Goal: Transaction & Acquisition: Obtain resource

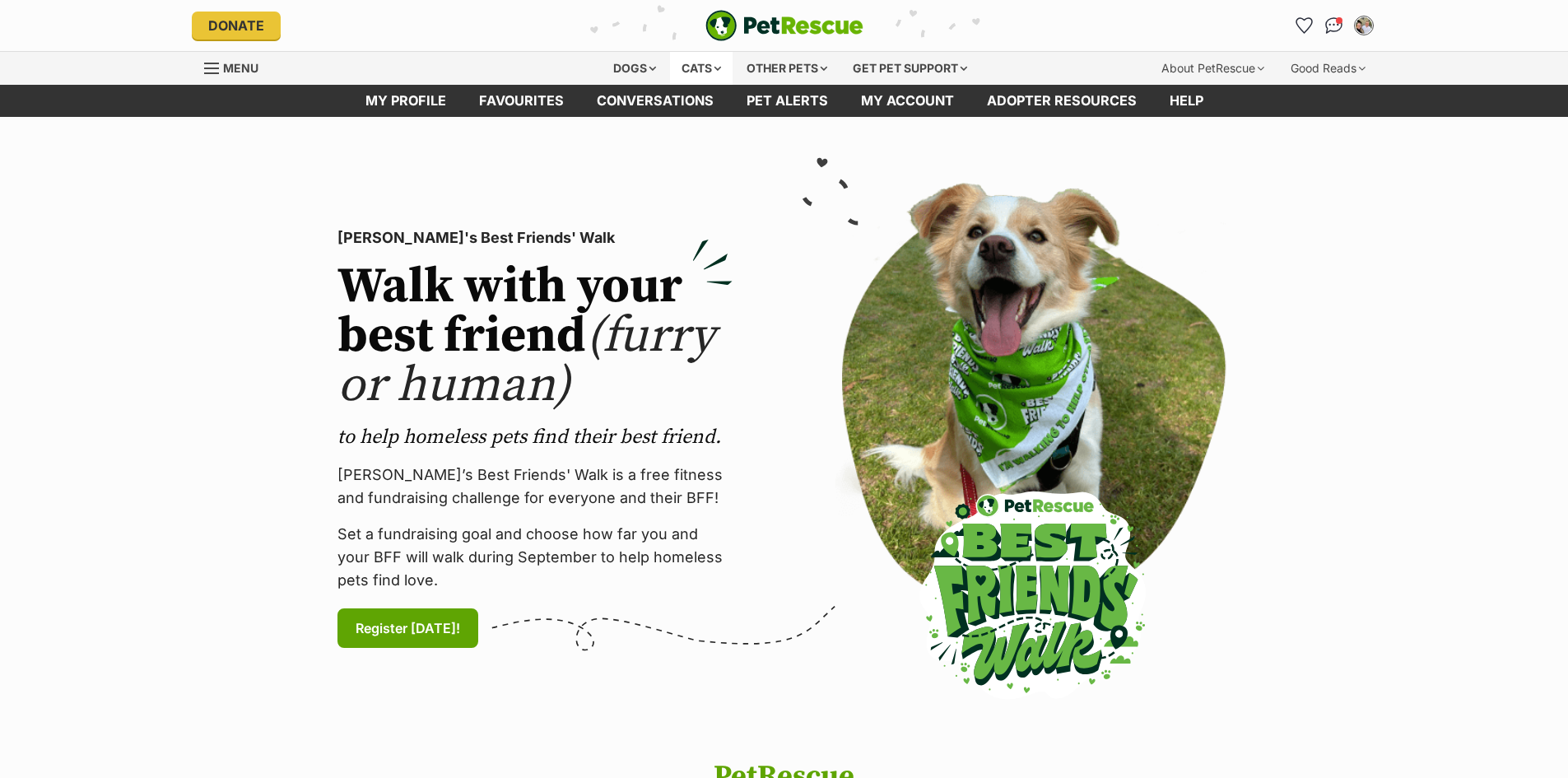
click at [701, 72] on div "Cats" at bounding box center [701, 68] width 63 height 33
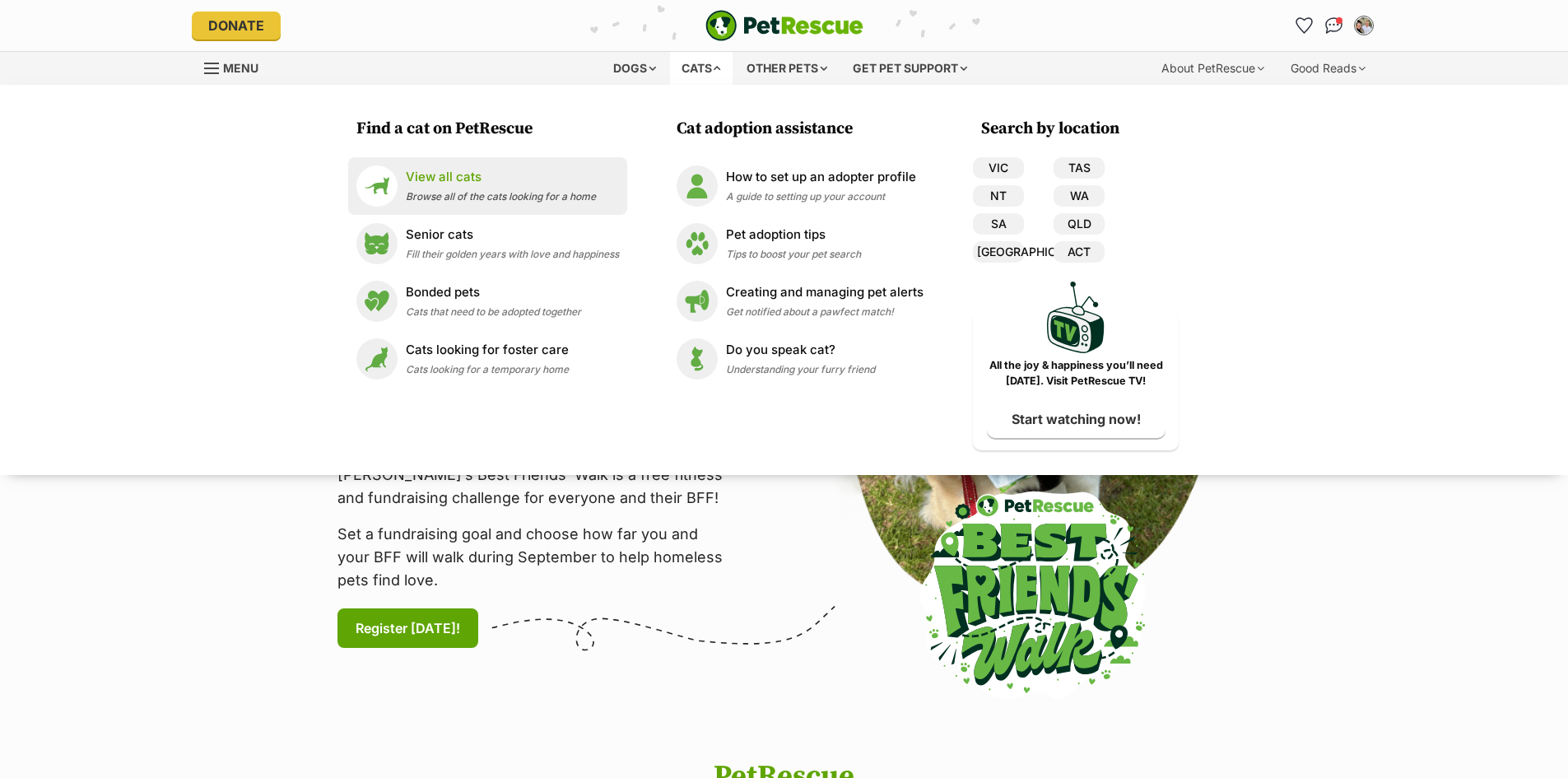
click at [448, 177] on p "View all cats" at bounding box center [501, 178] width 190 height 19
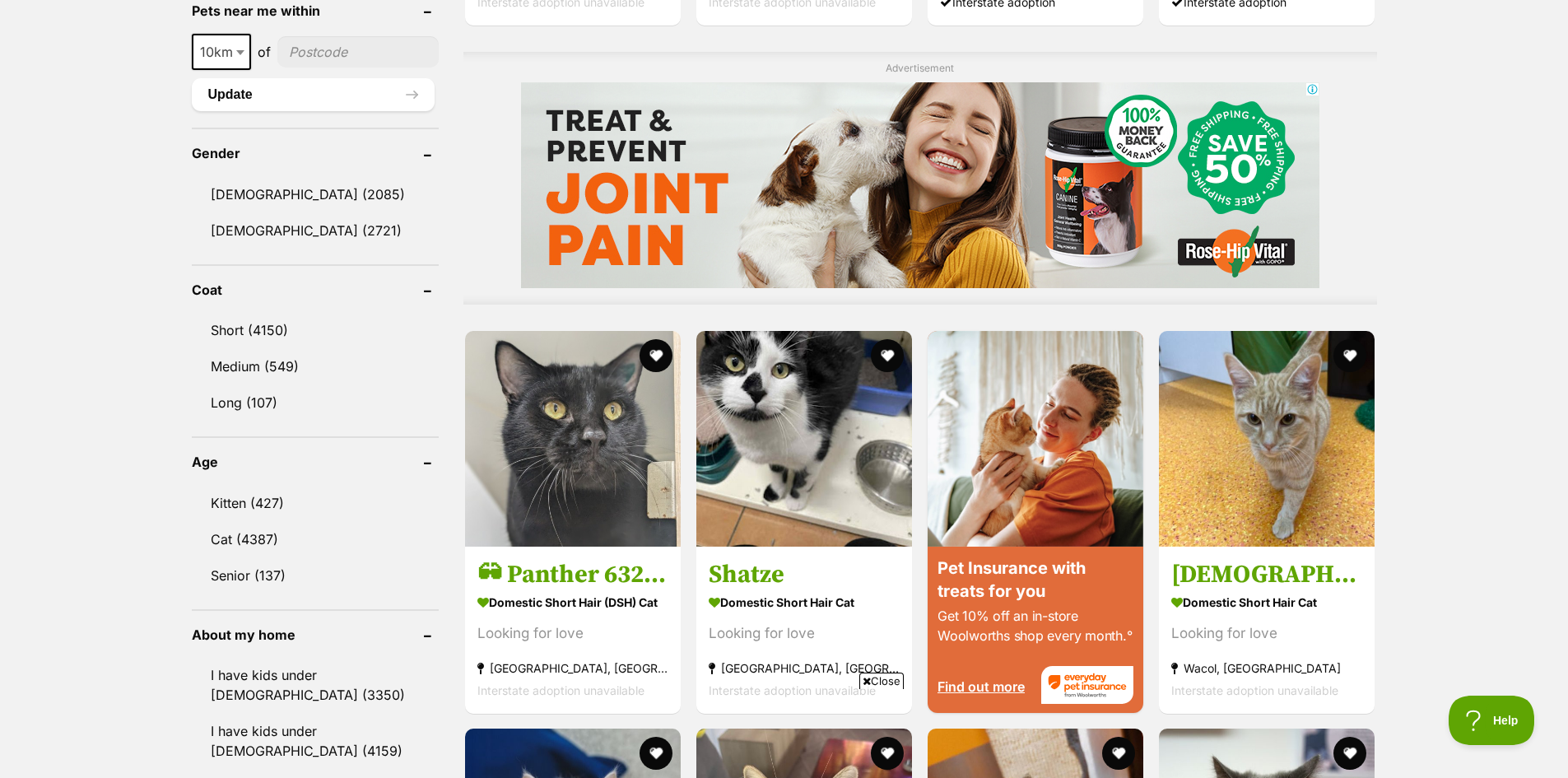
scroll to position [1399, 0]
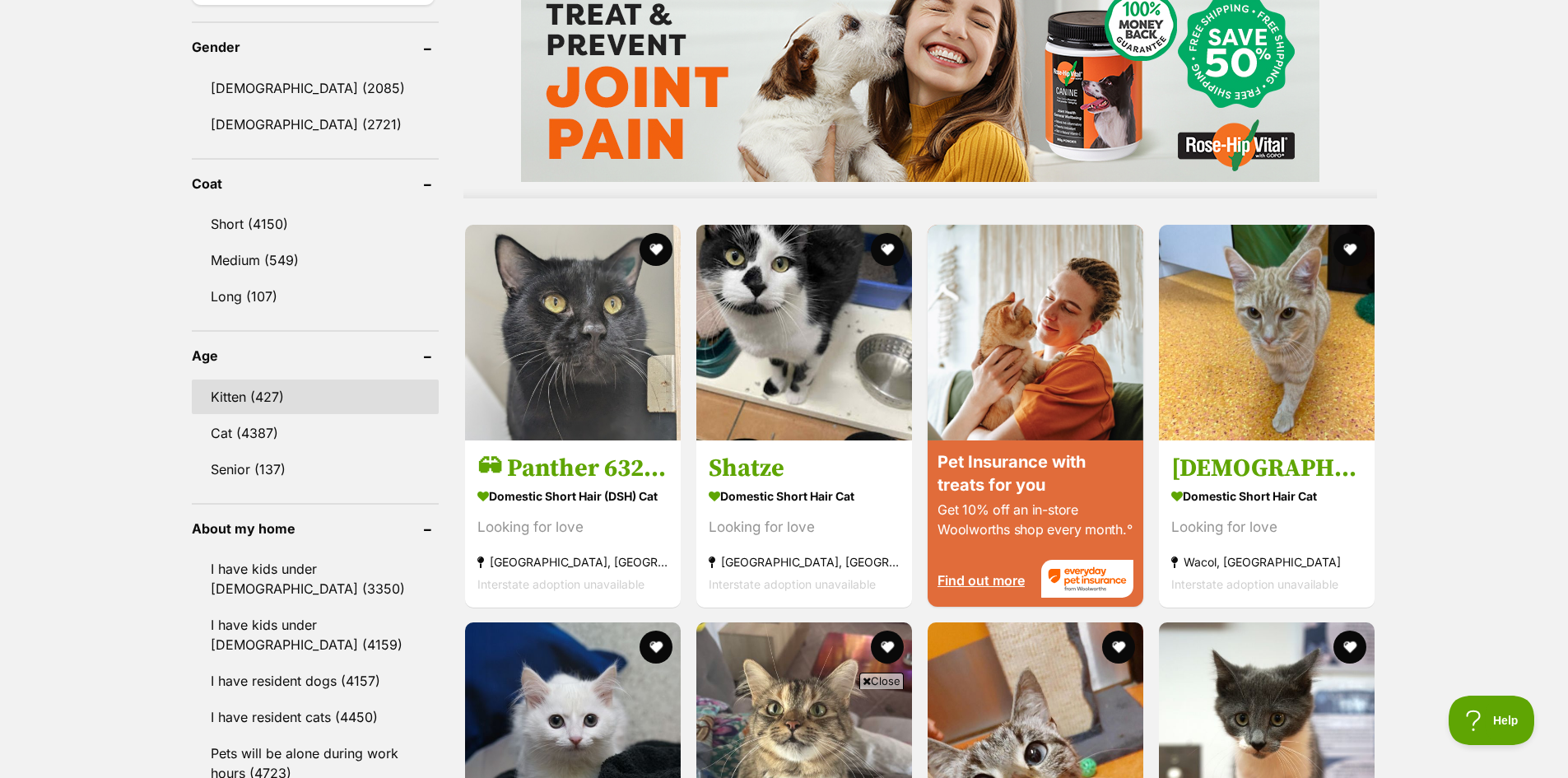
click at [315, 391] on link "Kitten (427)" at bounding box center [315, 397] width 247 height 35
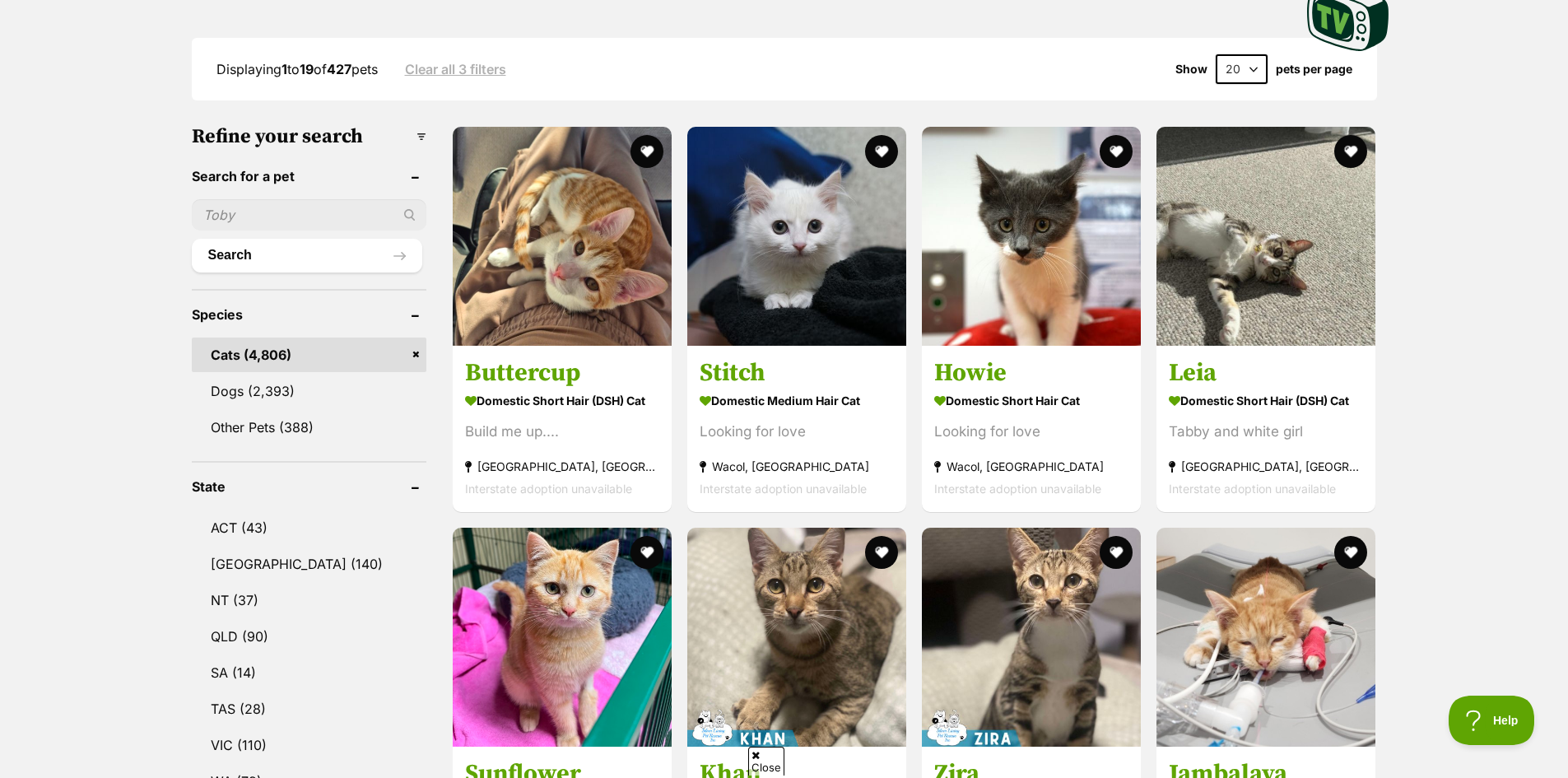
scroll to position [576, 0]
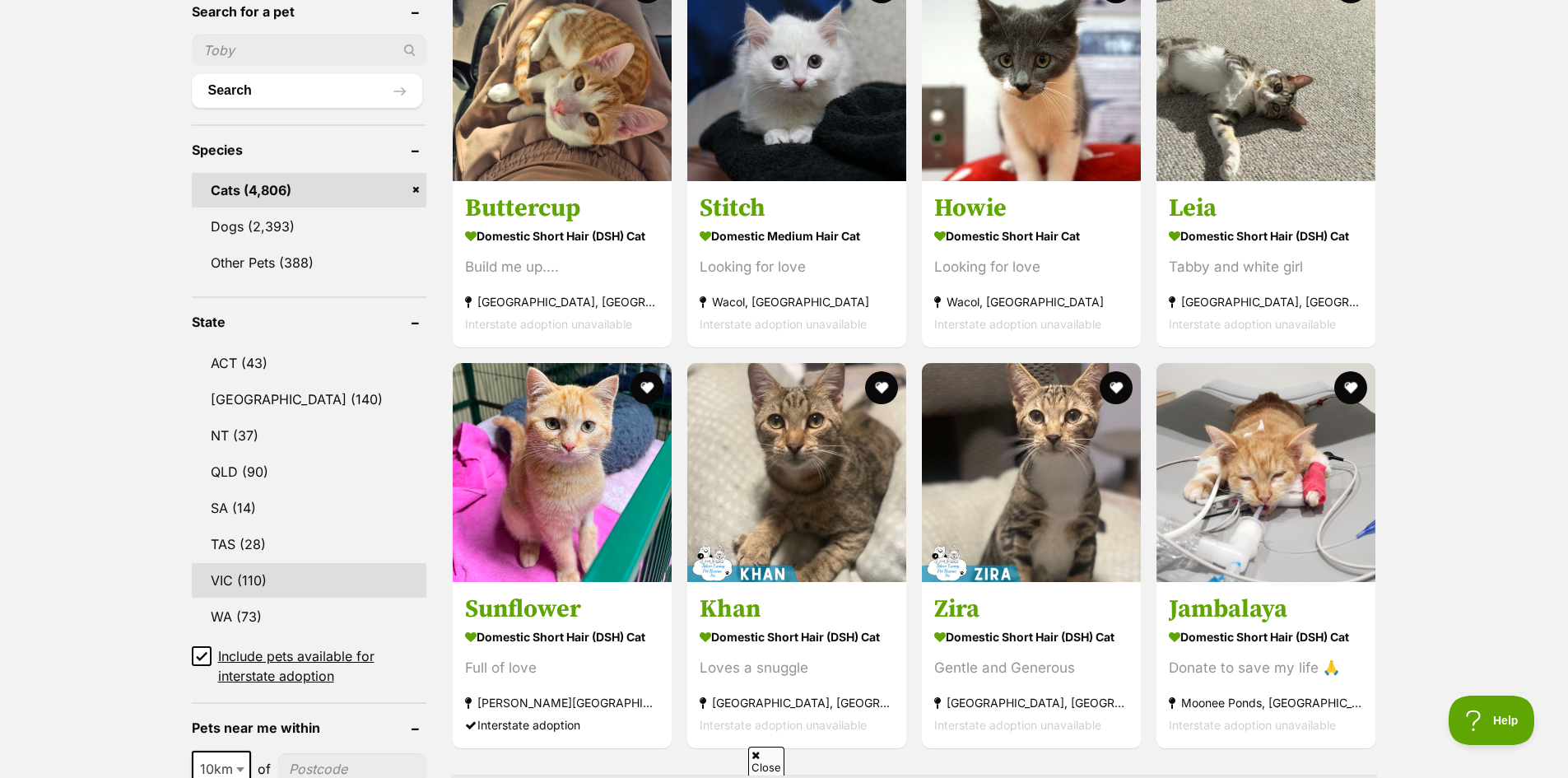
click at [302, 567] on link "VIC (110)" at bounding box center [309, 580] width 235 height 35
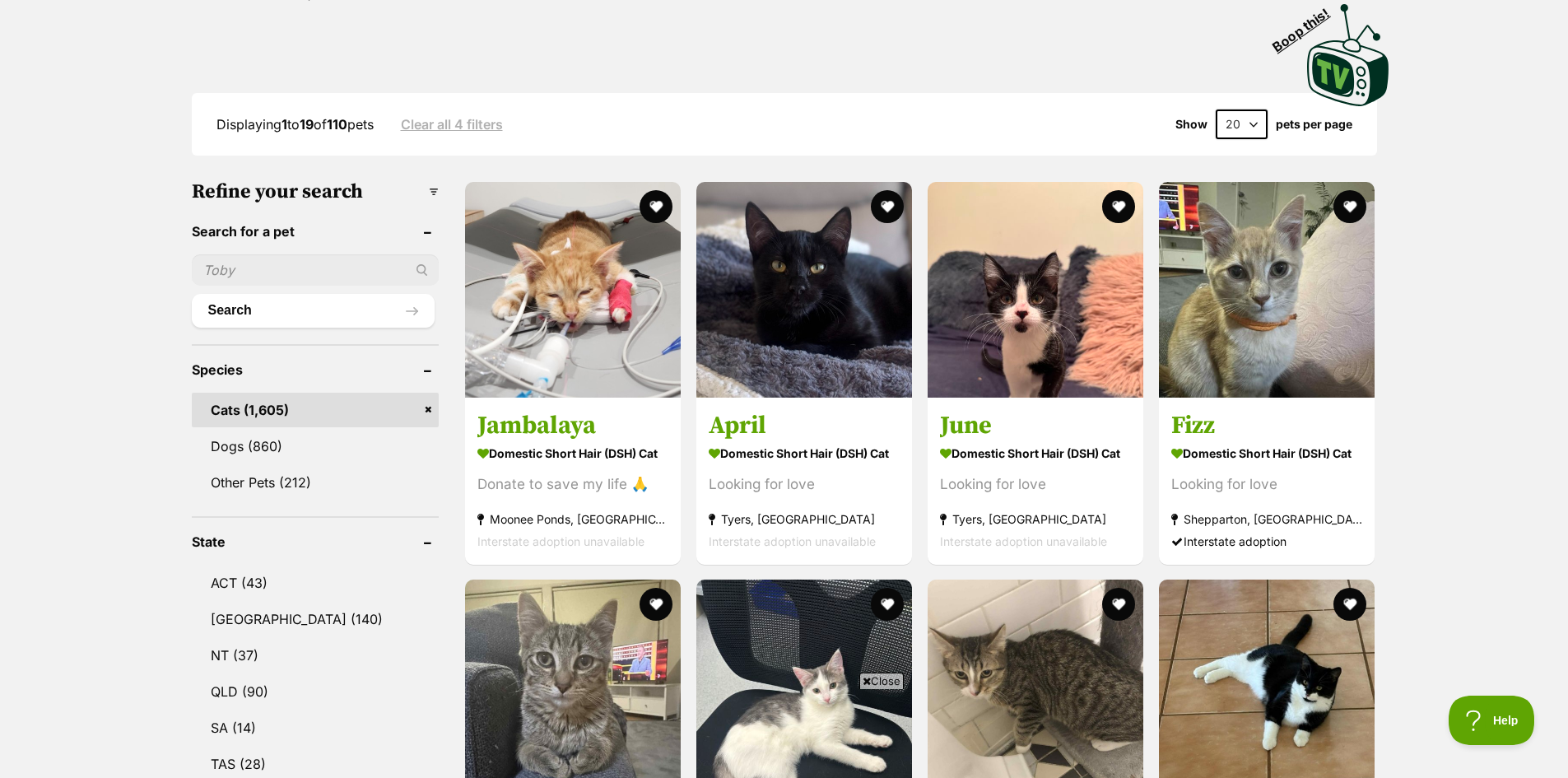
scroll to position [247, 0]
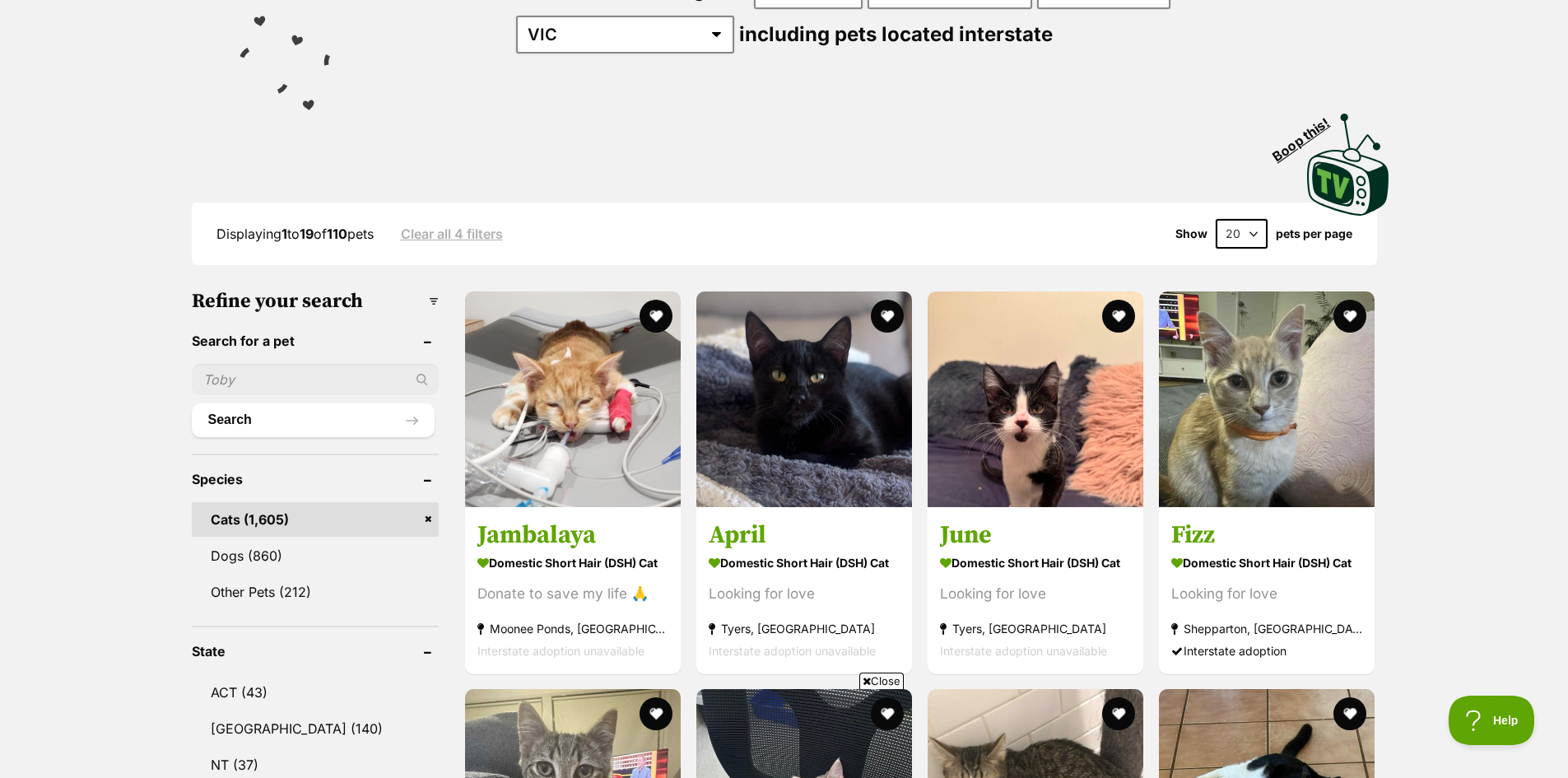
click at [262, 375] on input "text" at bounding box center [315, 379] width 247 height 31
type input "Bruno"
click at [287, 426] on button "Search" at bounding box center [313, 419] width 242 height 33
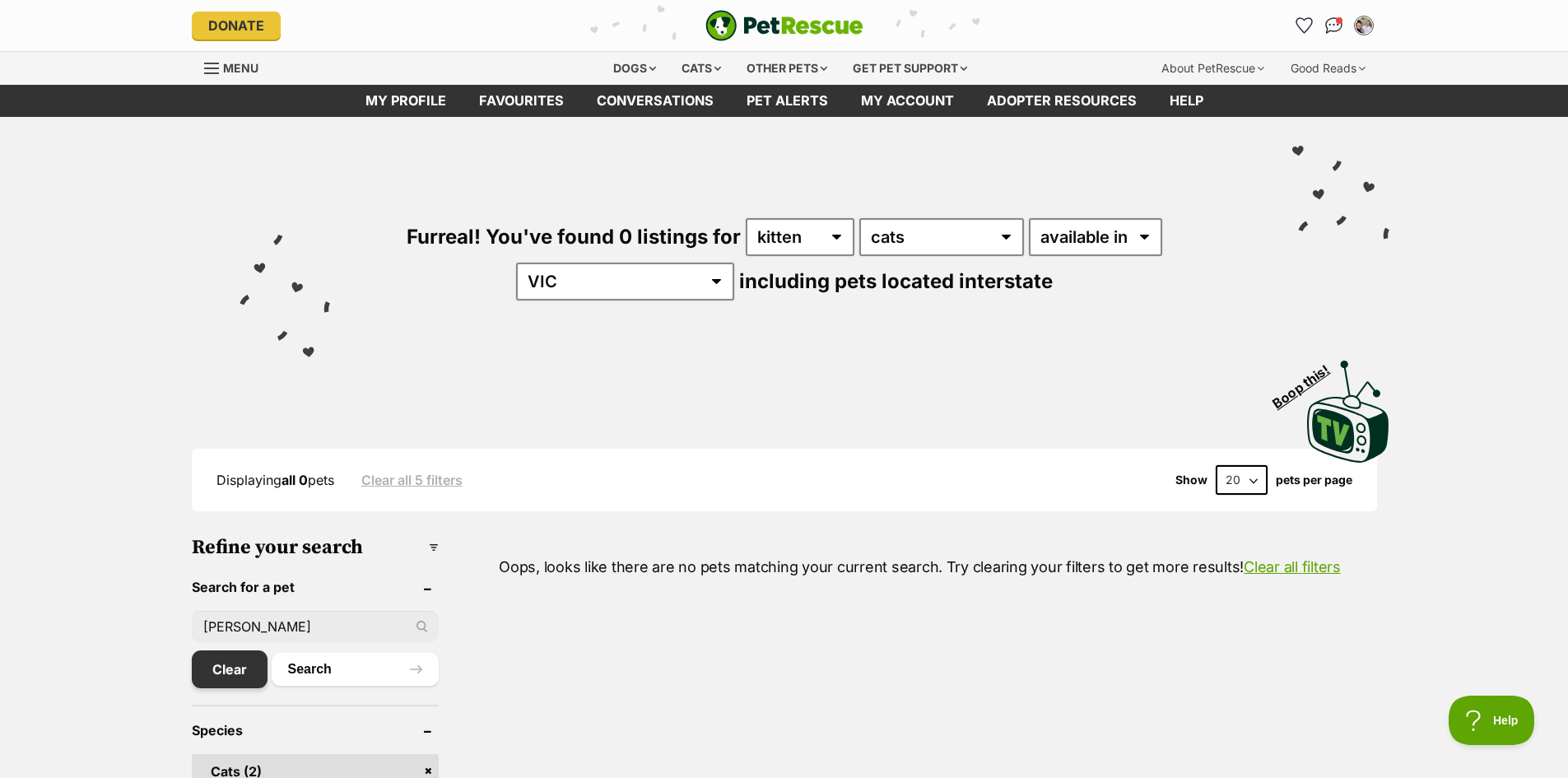
click at [235, 659] on link "Clear" at bounding box center [229, 669] width 76 height 38
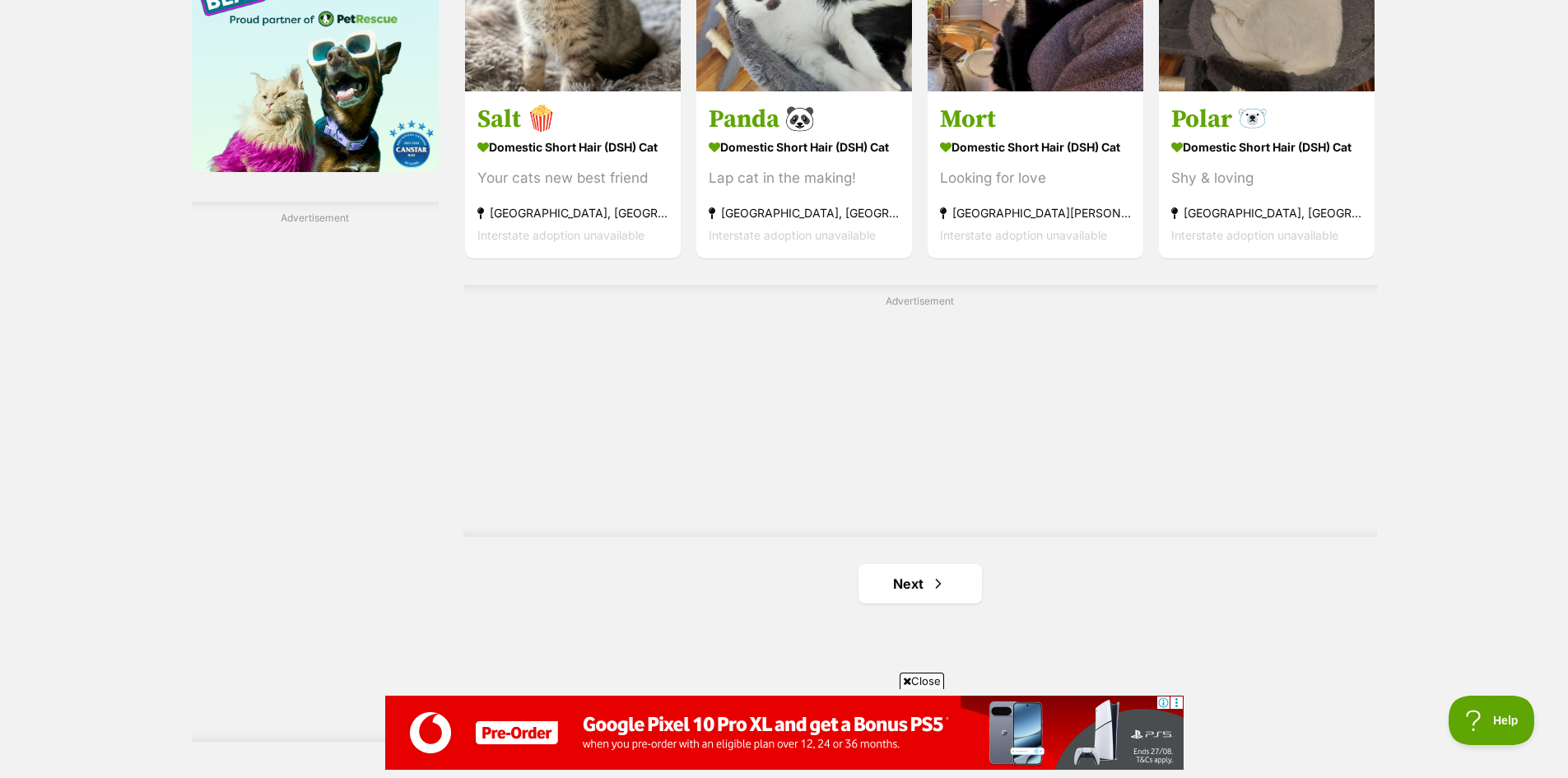
scroll to position [2963, 0]
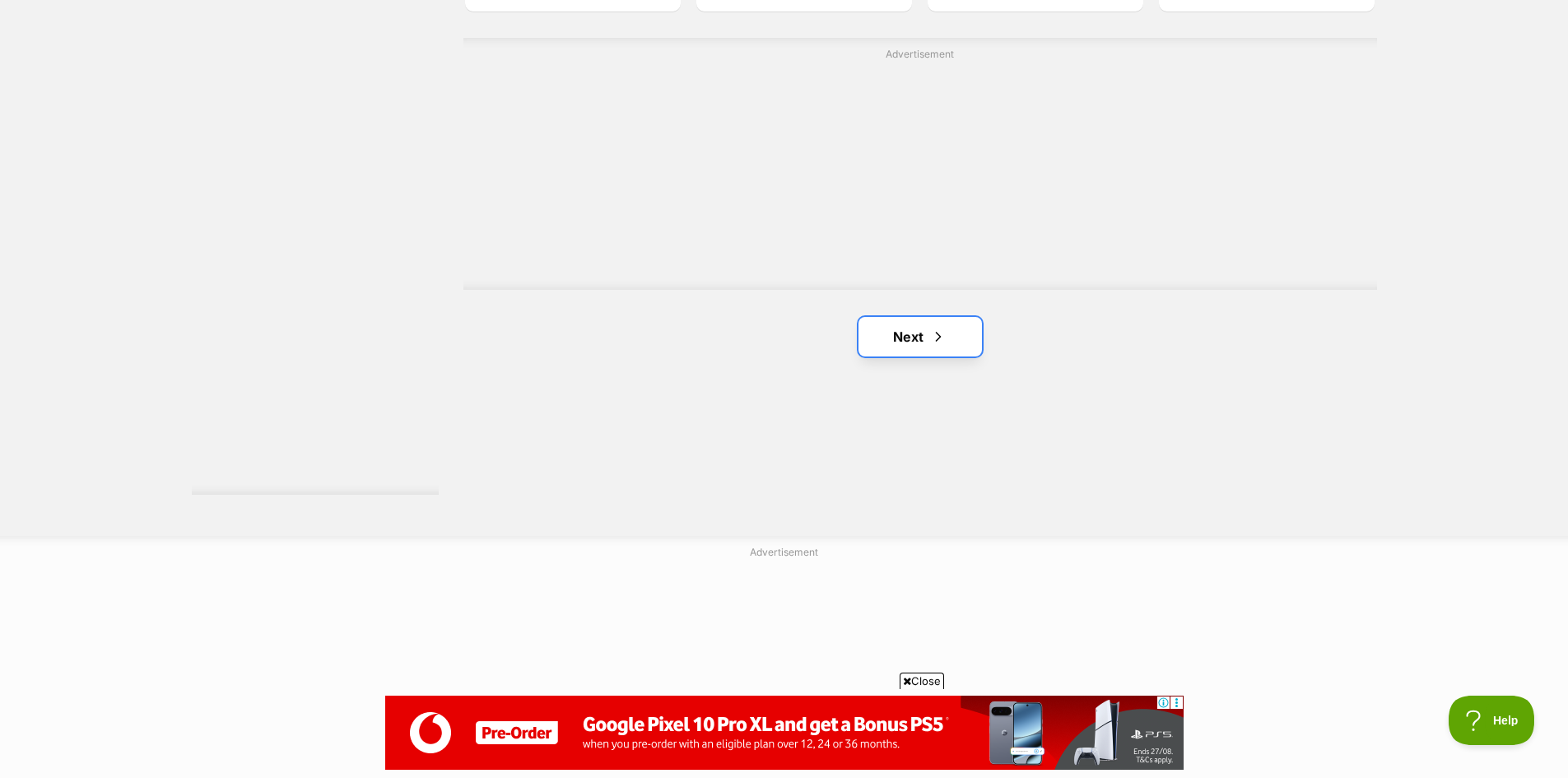
click at [924, 350] on link "Next" at bounding box center [920, 336] width 123 height 39
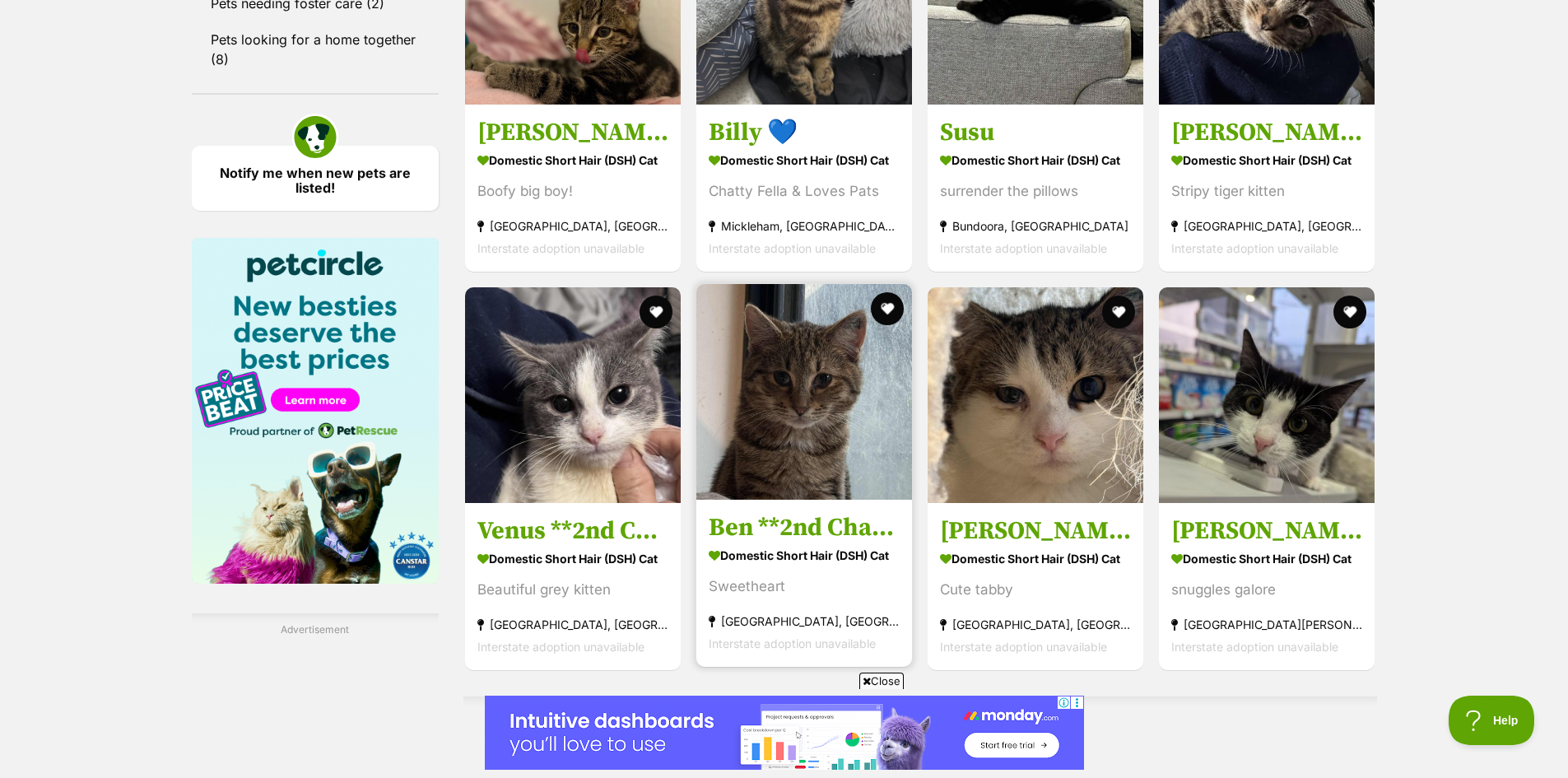
scroll to position [2715, 0]
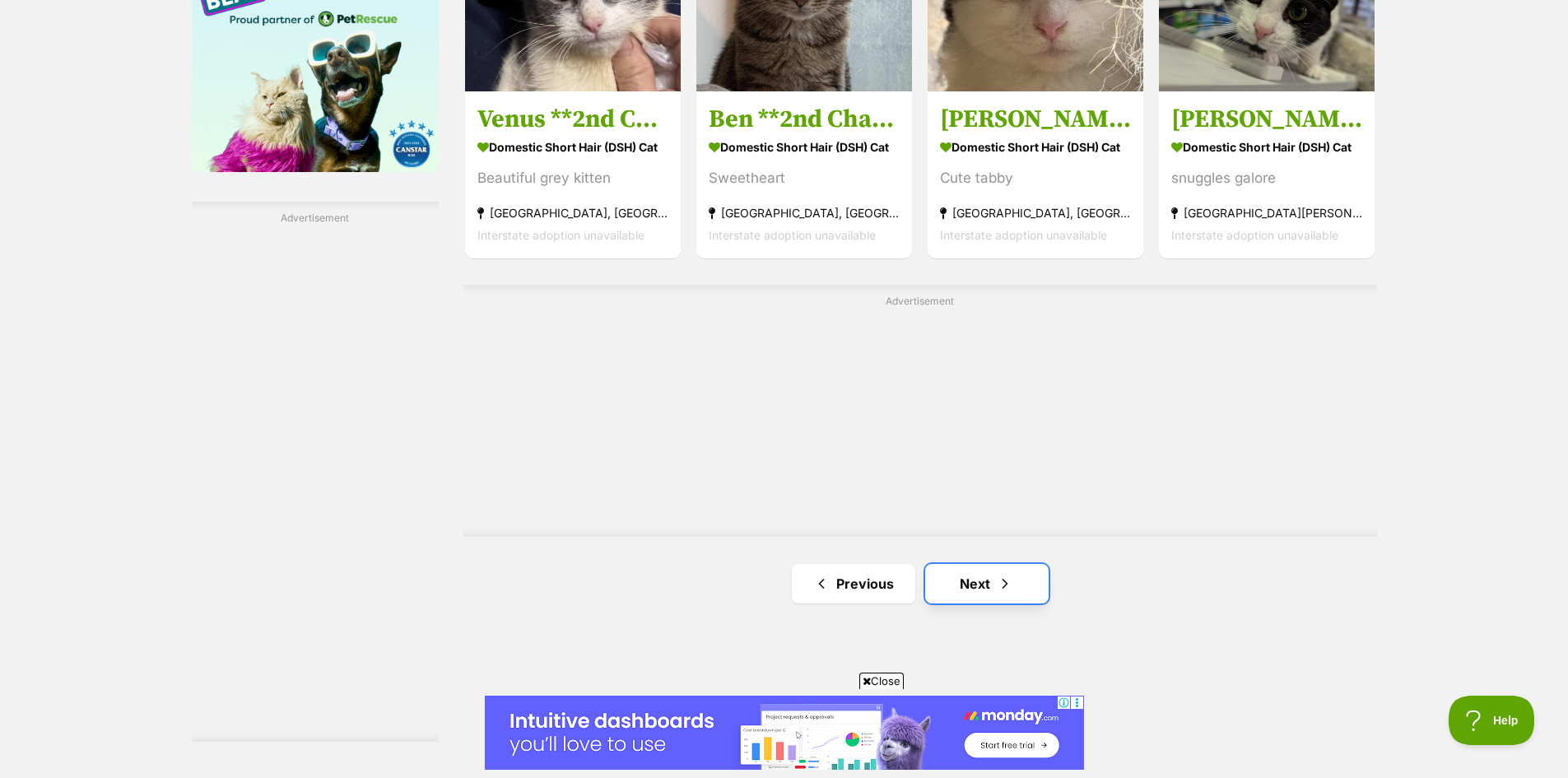
click at [943, 587] on link "Next" at bounding box center [986, 584] width 123 height 39
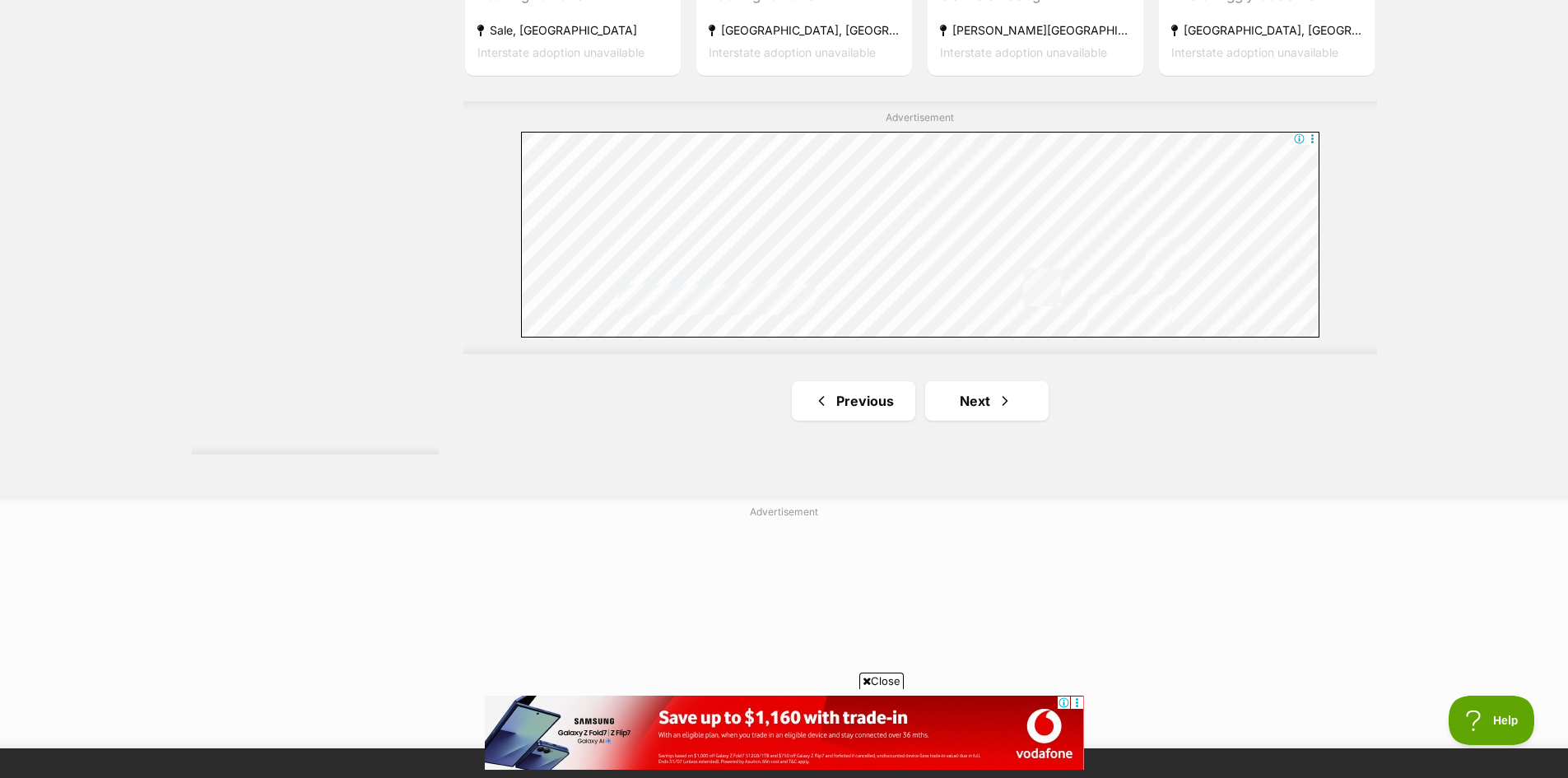
scroll to position [3210, 0]
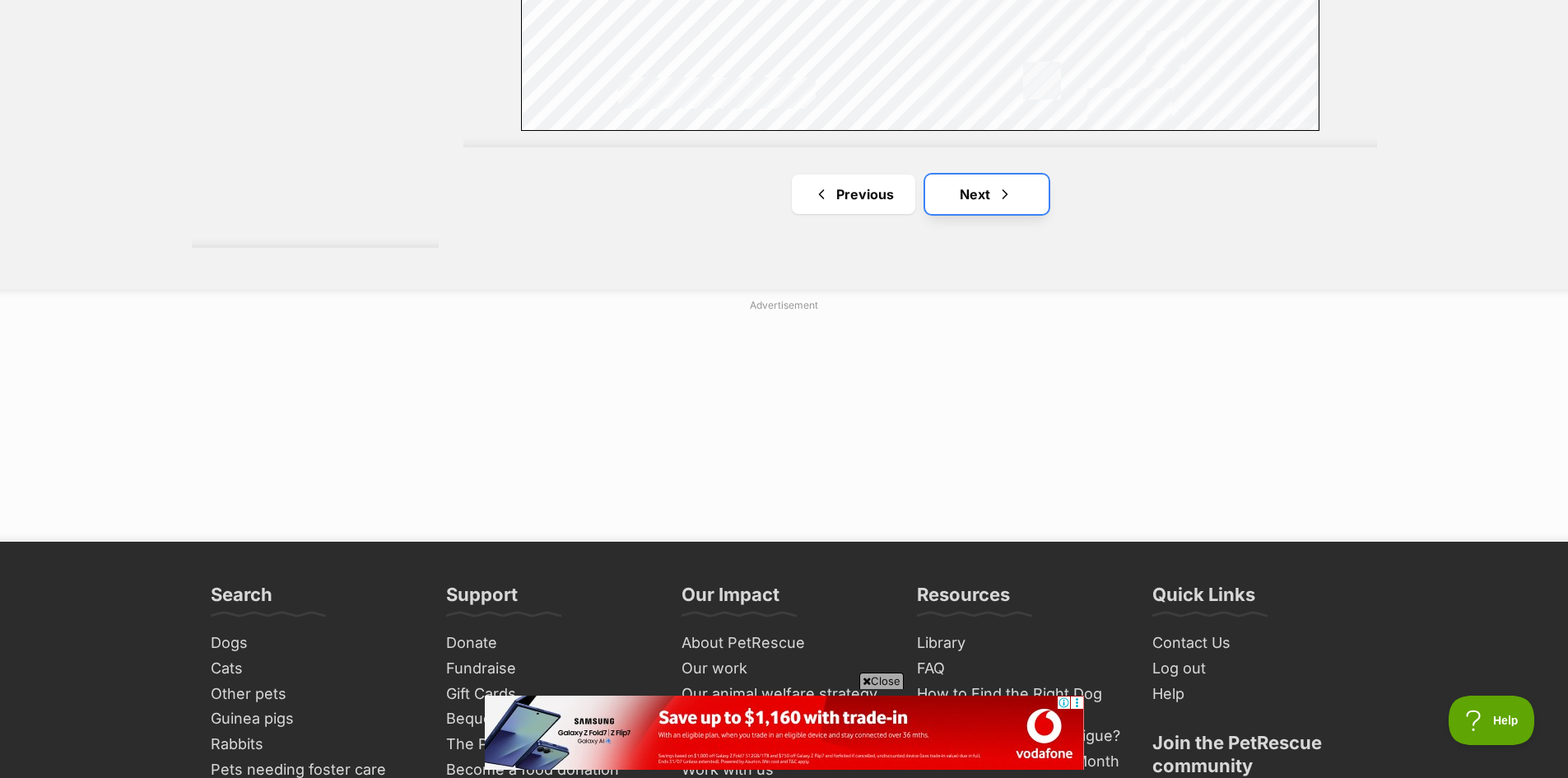
click at [971, 195] on link "Next" at bounding box center [986, 194] width 123 height 39
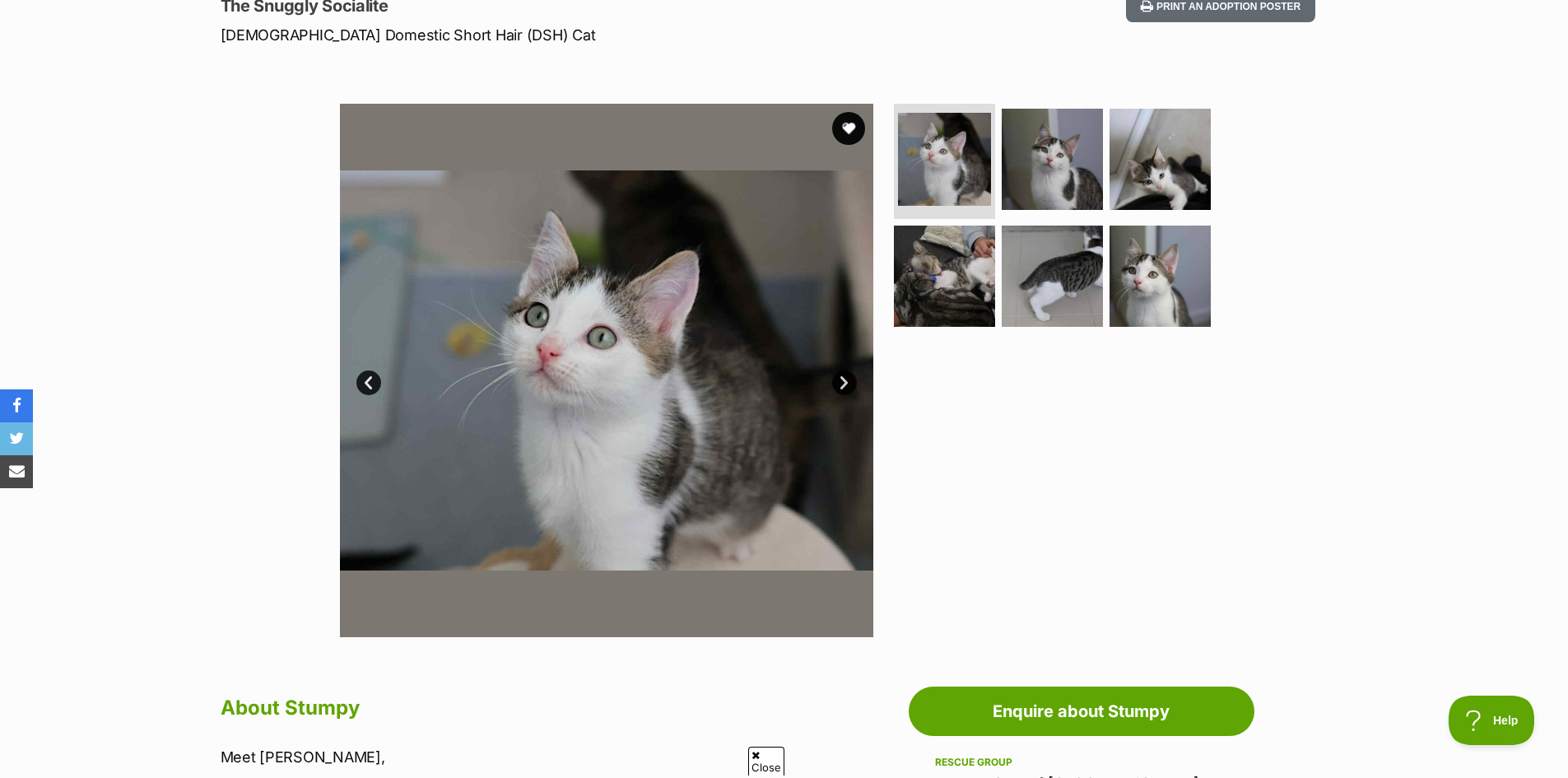
scroll to position [83, 0]
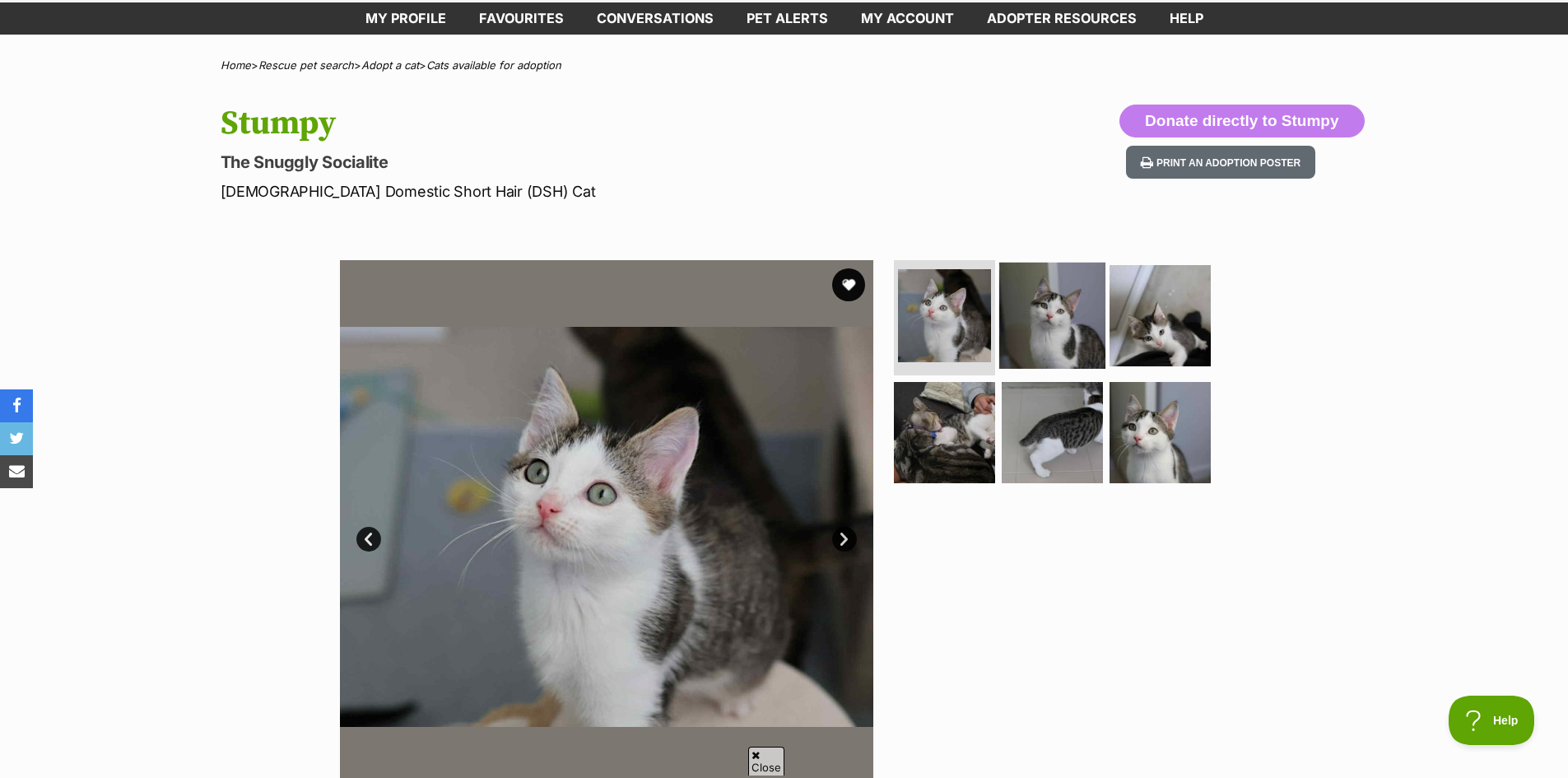
click at [1047, 341] on img at bounding box center [1051, 315] width 106 height 106
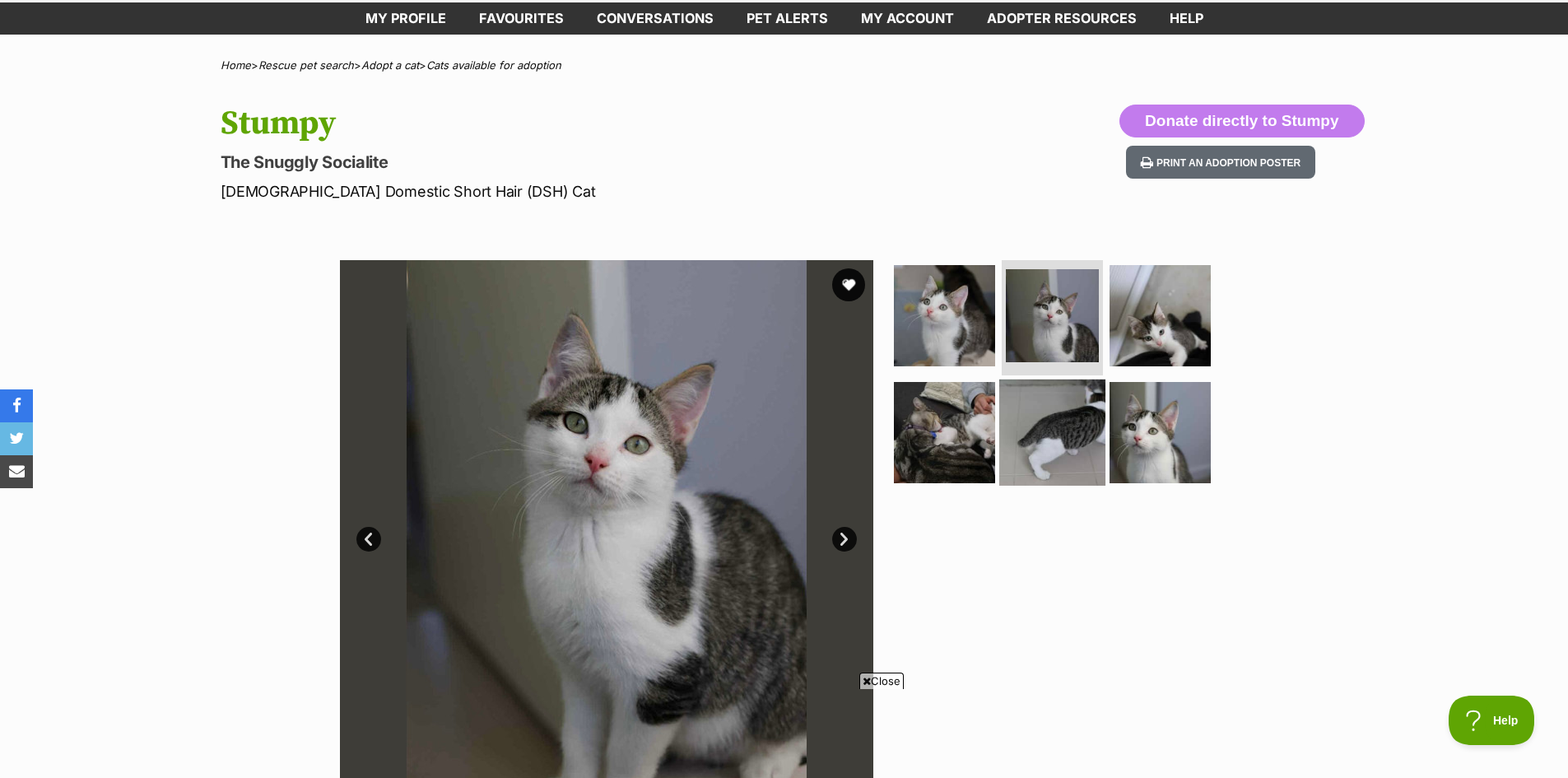
scroll to position [0, 0]
click at [1079, 428] on img at bounding box center [1051, 431] width 106 height 106
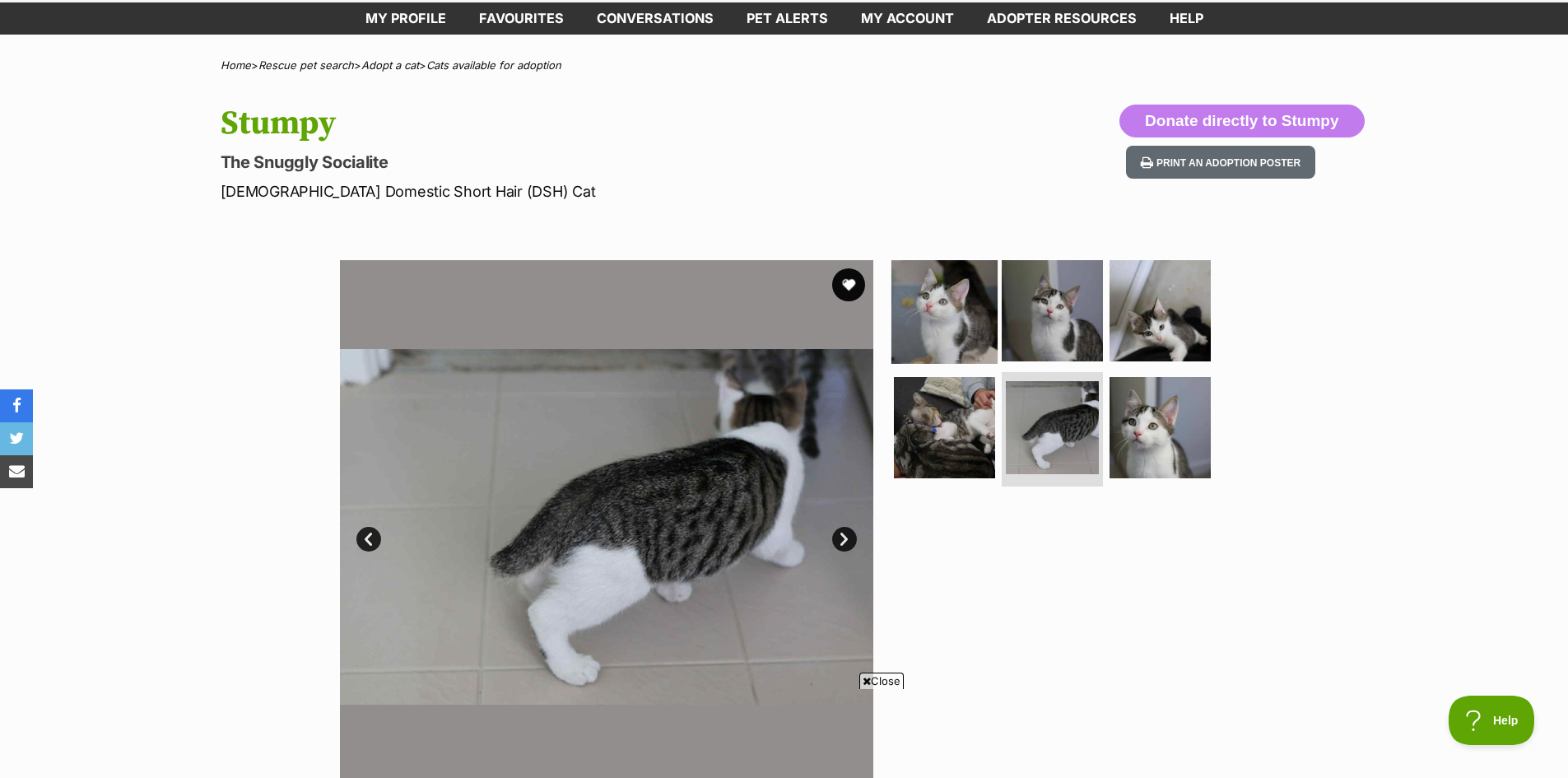
click at [935, 305] on img at bounding box center [944, 310] width 106 height 106
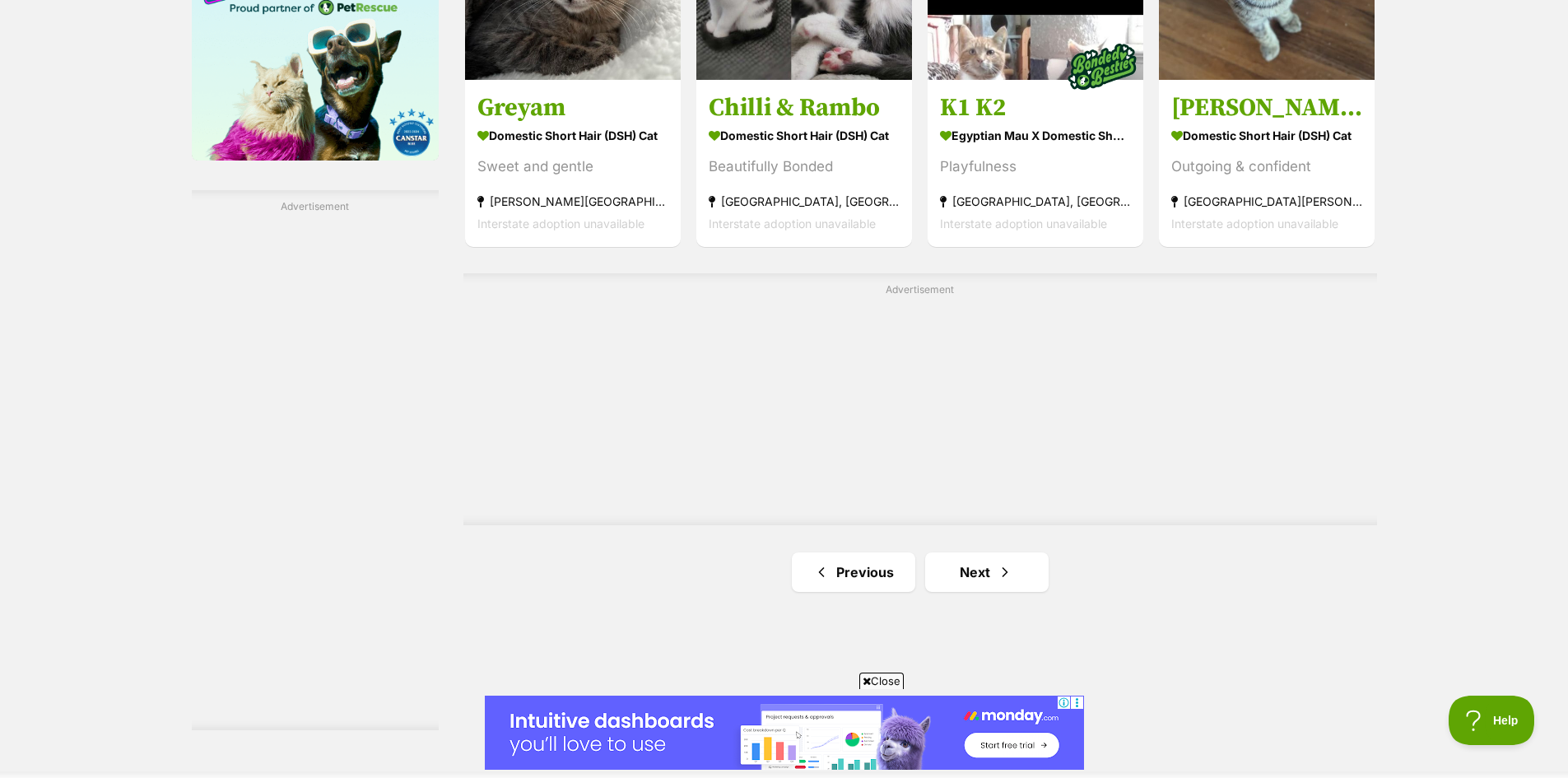
scroll to position [2881, 0]
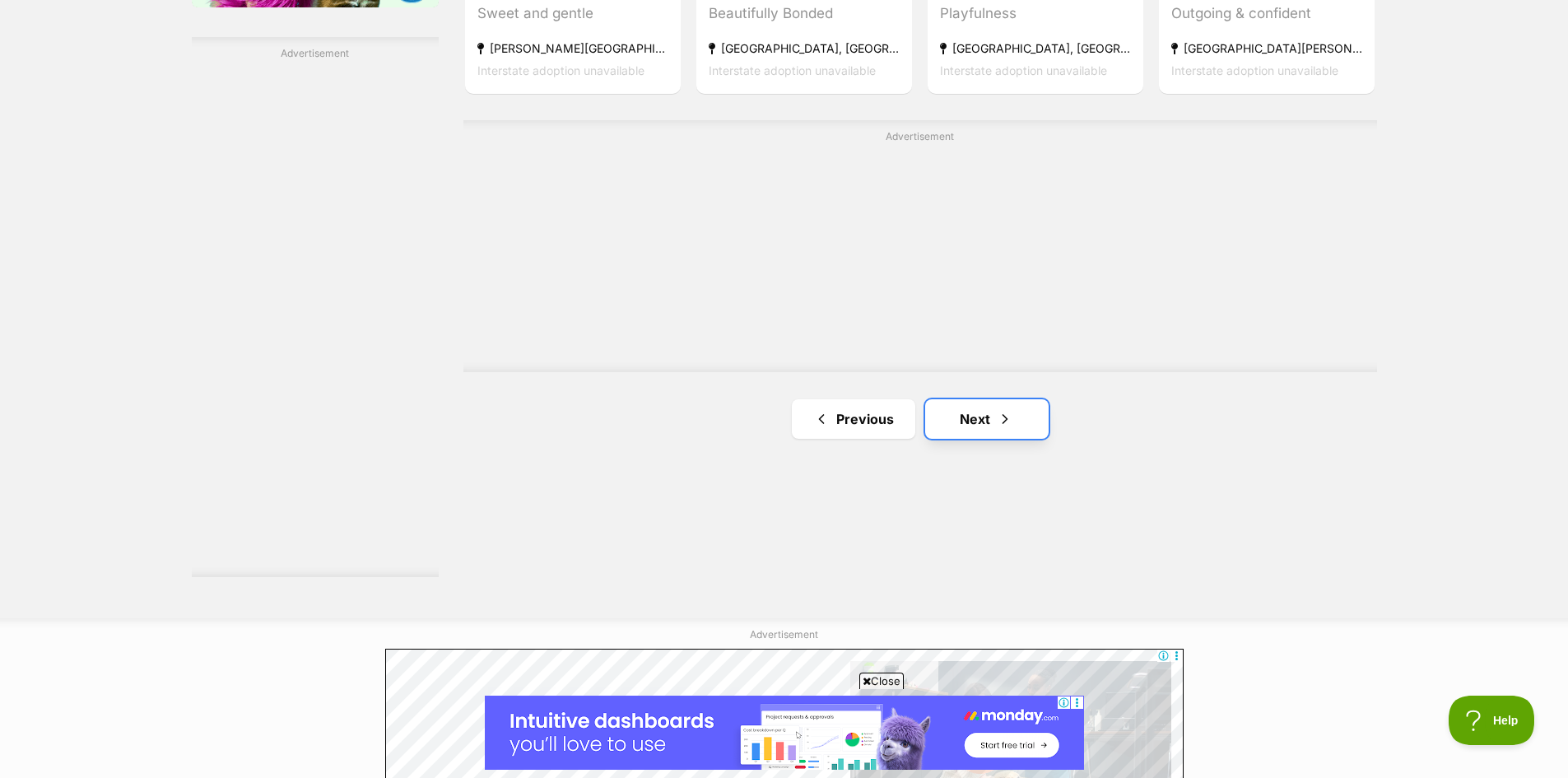
click at [936, 426] on link "Next" at bounding box center [986, 419] width 123 height 39
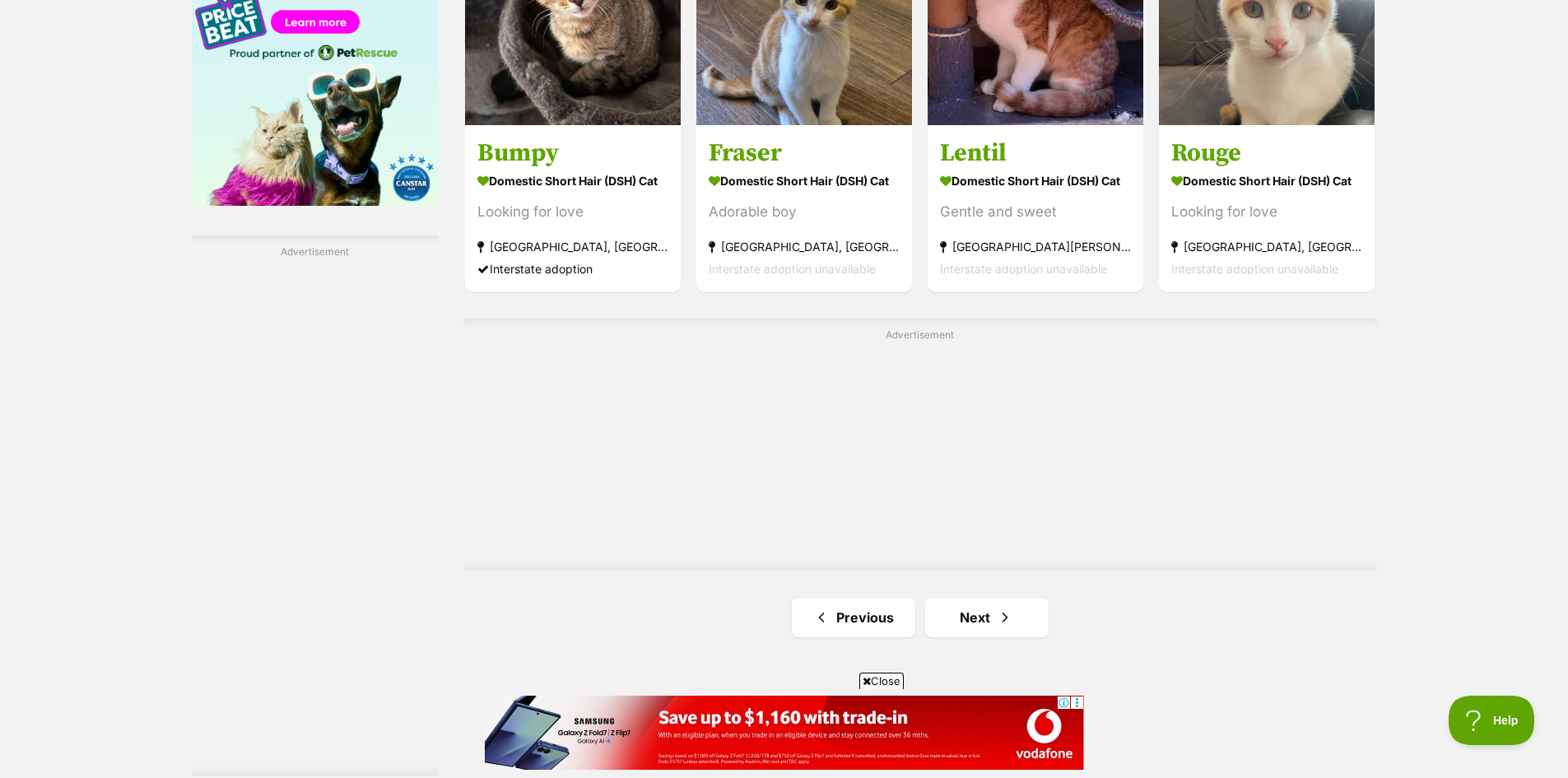
scroll to position [2881, 0]
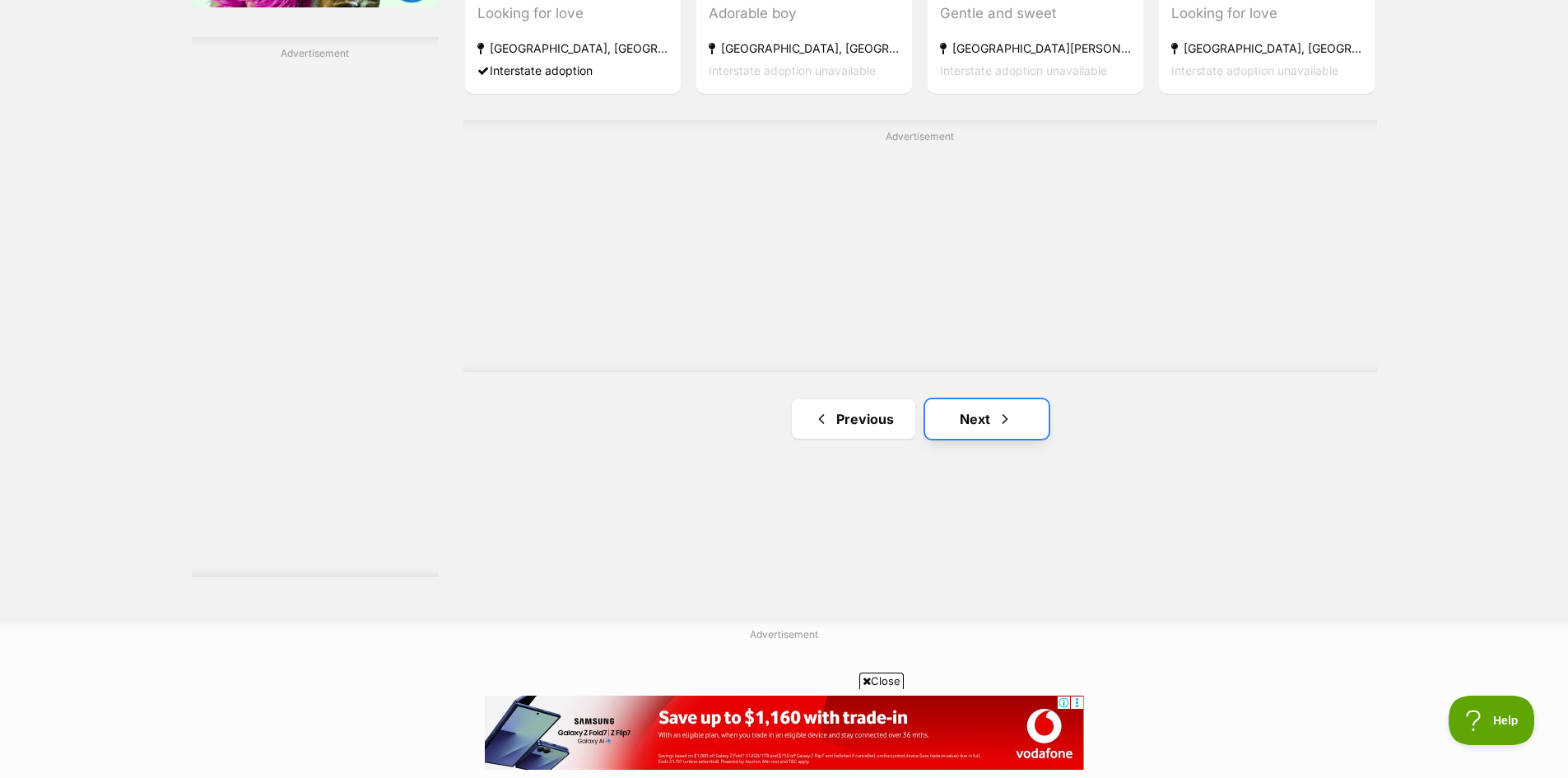
click at [1010, 436] on link "Next" at bounding box center [986, 419] width 123 height 39
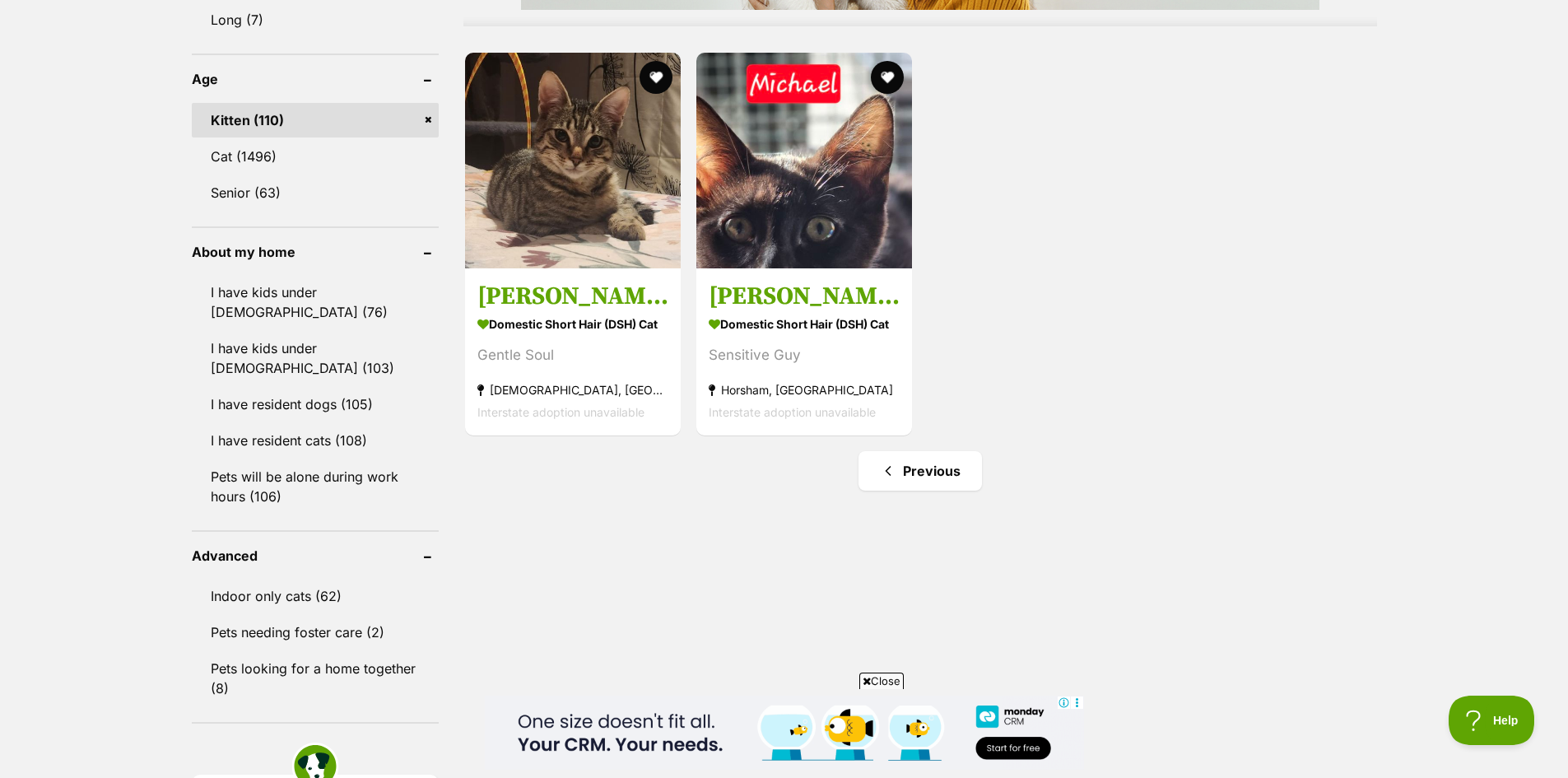
scroll to position [1893, 0]
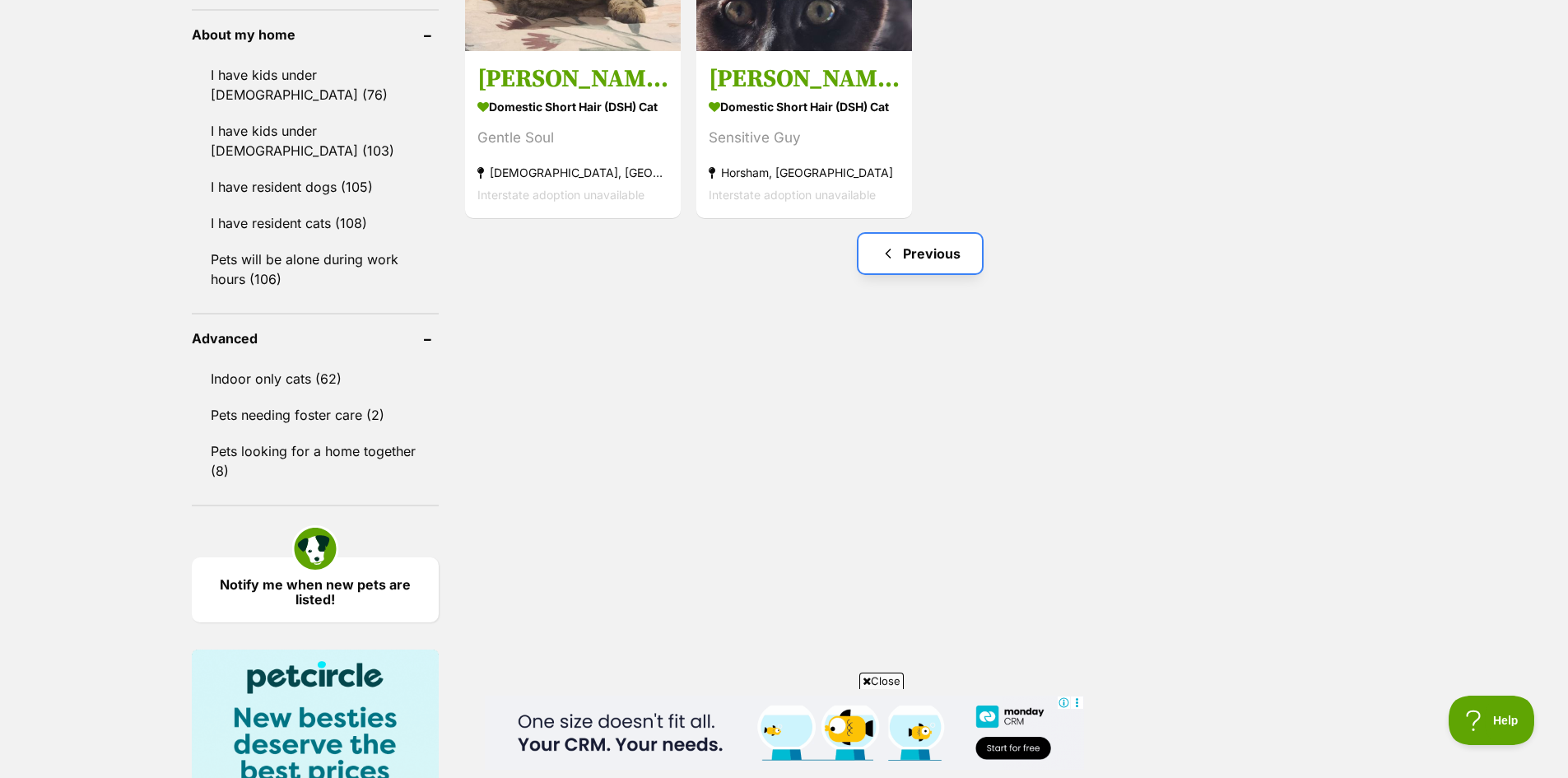
click at [937, 266] on link "Previous" at bounding box center [920, 254] width 123 height 39
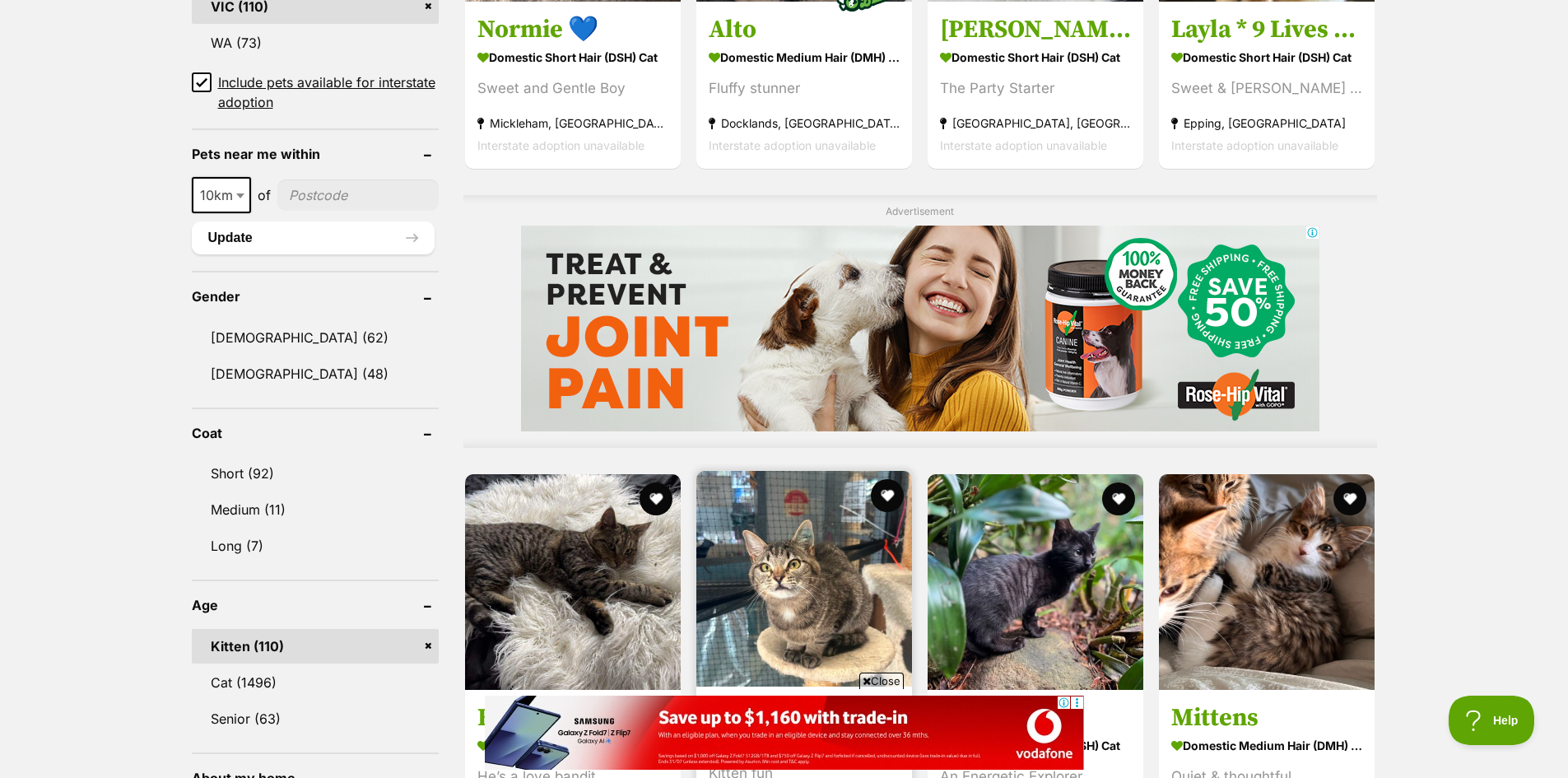
scroll to position [1316, 0]
